Goal: Transaction & Acquisition: Book appointment/travel/reservation

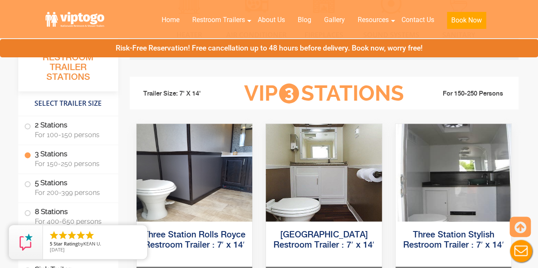
scroll to position [913, 0]
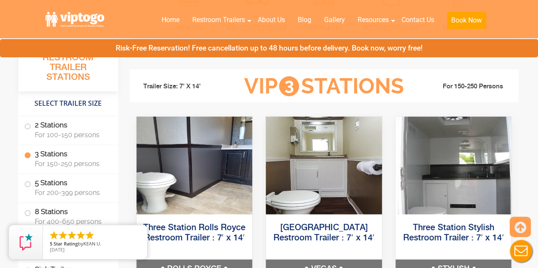
drag, startPoint x: 538, startPoint y: 49, endPoint x: 543, endPoint y: 61, distance: 12.9
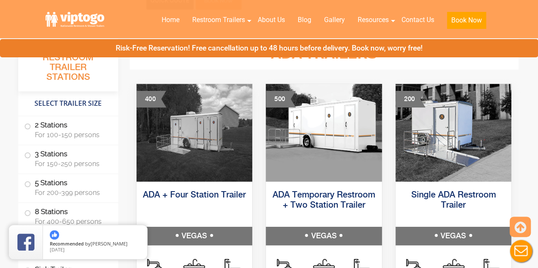
scroll to position [2652, 0]
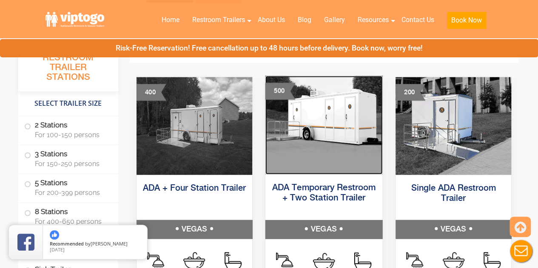
click at [349, 139] on img at bounding box center [323, 125] width 117 height 99
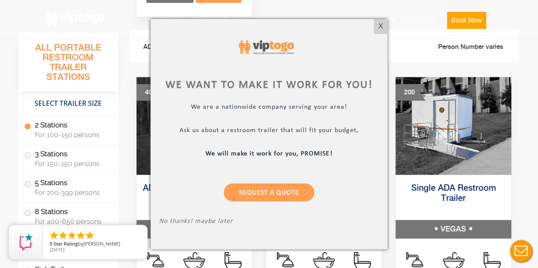
click at [105, 31] on div at bounding box center [269, 134] width 538 height 268
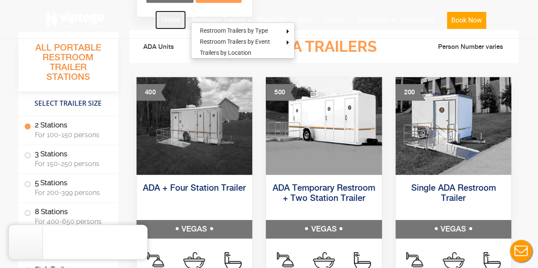
click at [167, 20] on link "Home" at bounding box center [170, 20] width 31 height 19
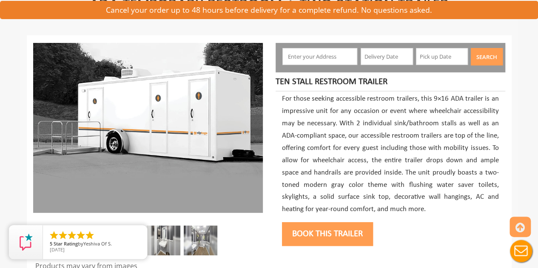
scroll to position [85, 0]
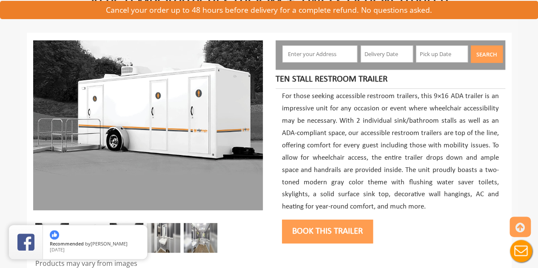
click at [319, 54] on input "text" at bounding box center [319, 53] width 75 height 17
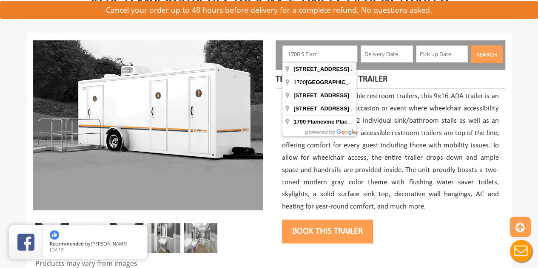
type input "1700 South Flamingo Road, Davie, FL, USA"
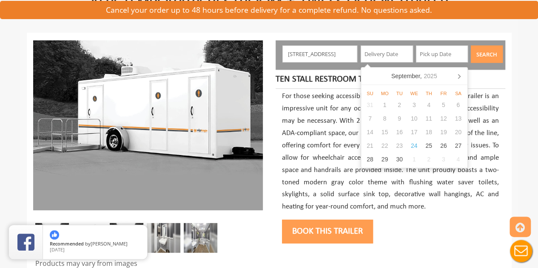
click at [393, 53] on input "text" at bounding box center [386, 53] width 52 height 17
click at [457, 77] on icon at bounding box center [459, 76] width 14 height 14
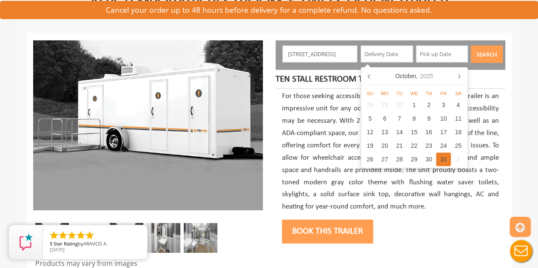
click at [442, 158] on div "31" at bounding box center [443, 160] width 15 height 14
type input "10/31/2025"
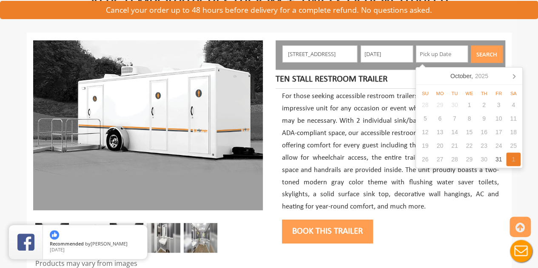
click at [512, 157] on div "1" at bounding box center [513, 160] width 15 height 14
type input "11/01/2025"
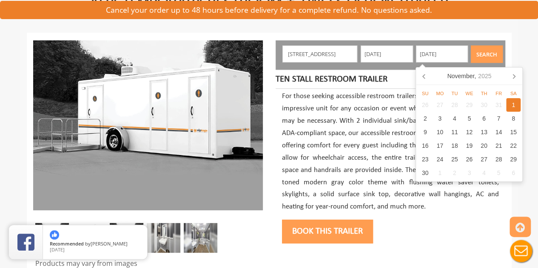
click at [485, 54] on button "Search" at bounding box center [486, 53] width 32 height 17
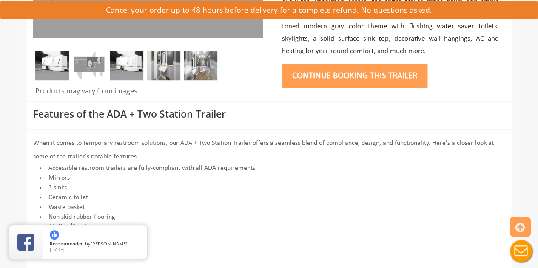
scroll to position [260, 0]
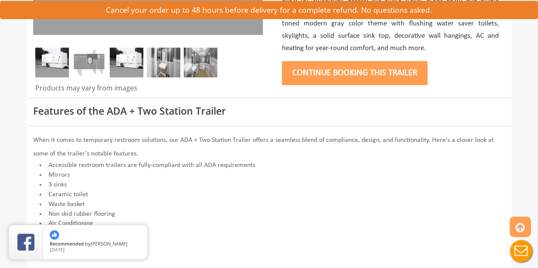
click at [118, 60] on img at bounding box center [127, 63] width 34 height 30
click at [164, 62] on img at bounding box center [164, 63] width 34 height 30
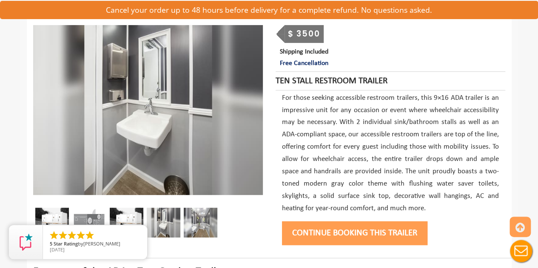
scroll to position [97, 0]
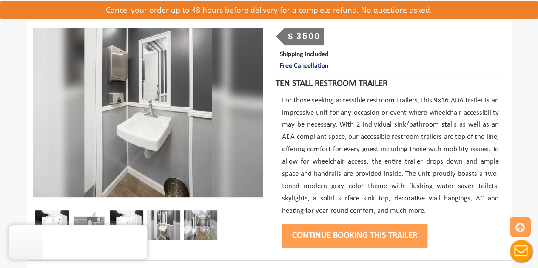
click at [203, 222] on img at bounding box center [201, 225] width 34 height 30
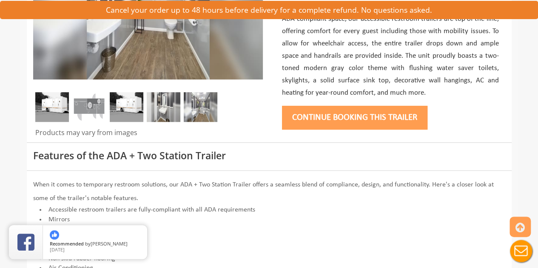
scroll to position [0, 0]
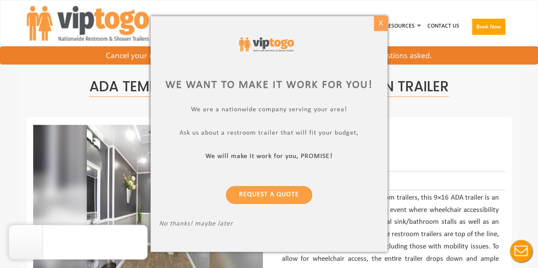
click at [381, 26] on div "X" at bounding box center [380, 23] width 13 height 14
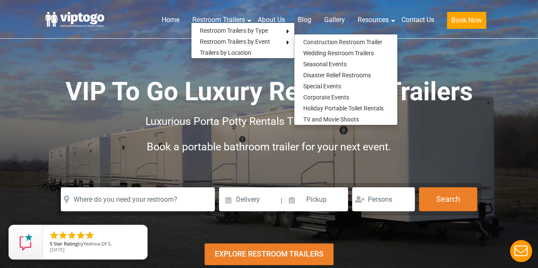
click at [121, 62] on div "VIP To Go Luxury Restroom Trailers Luxurious Porta Potty Rentals That Go Where …" at bounding box center [269, 123] width 446 height 183
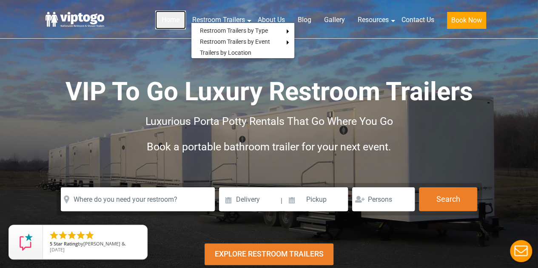
click at [175, 21] on link "Home" at bounding box center [170, 20] width 31 height 19
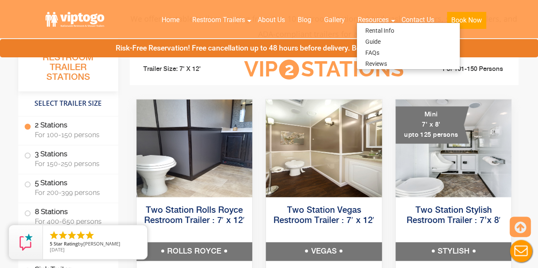
scroll to position [376, 0]
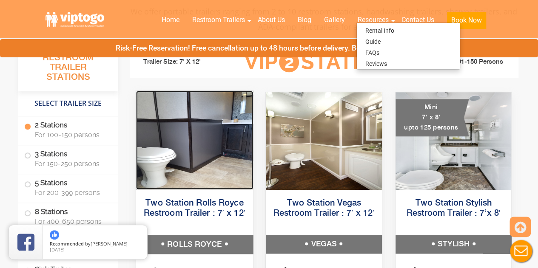
click at [205, 124] on img at bounding box center [194, 140] width 117 height 99
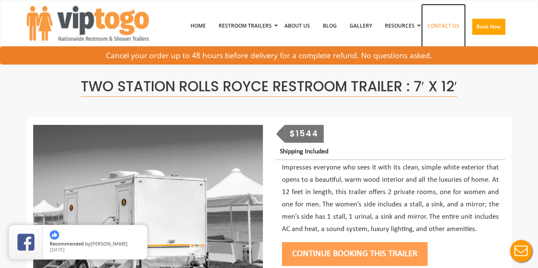
click at [449, 23] on link "Contact Us" at bounding box center [443, 26] width 45 height 44
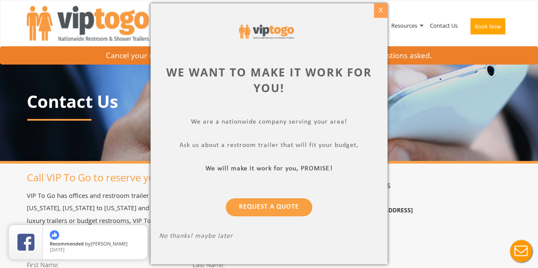
click at [380, 10] on div "X" at bounding box center [380, 10] width 13 height 14
